Goal: Task Accomplishment & Management: Use online tool/utility

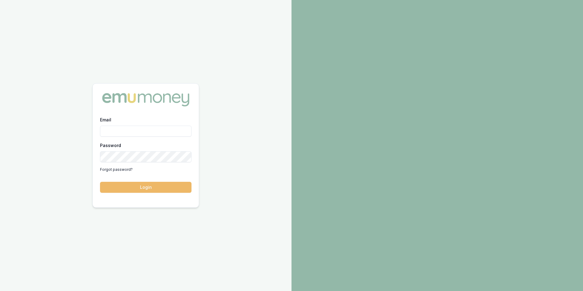
type input "[PERSON_NAME][EMAIL_ADDRESS][PERSON_NAME][DOMAIN_NAME]"
click at [157, 187] on button "Login" at bounding box center [145, 187] width 91 height 11
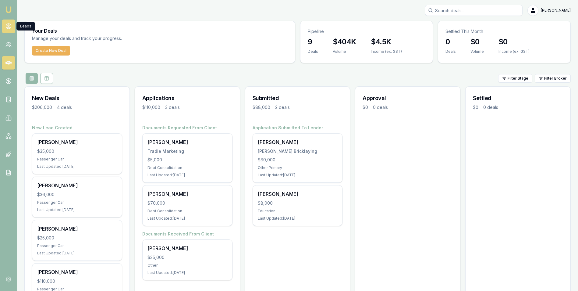
click at [9, 26] on icon at bounding box center [8, 26] width 6 height 6
